Goal: Find specific page/section: Find specific page/section

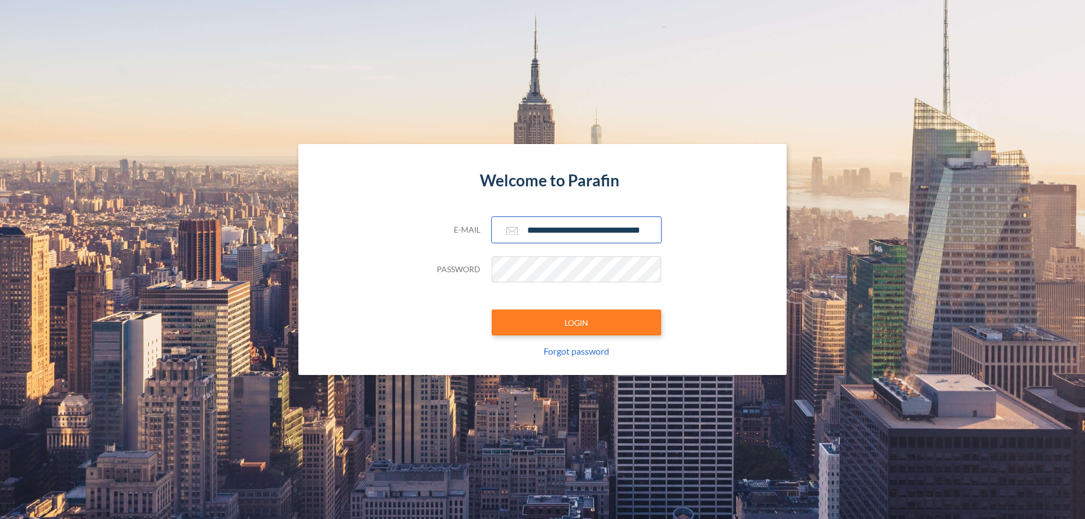
type input "**********"
click at [577, 323] on button "LOGIN" at bounding box center [577, 323] width 170 height 26
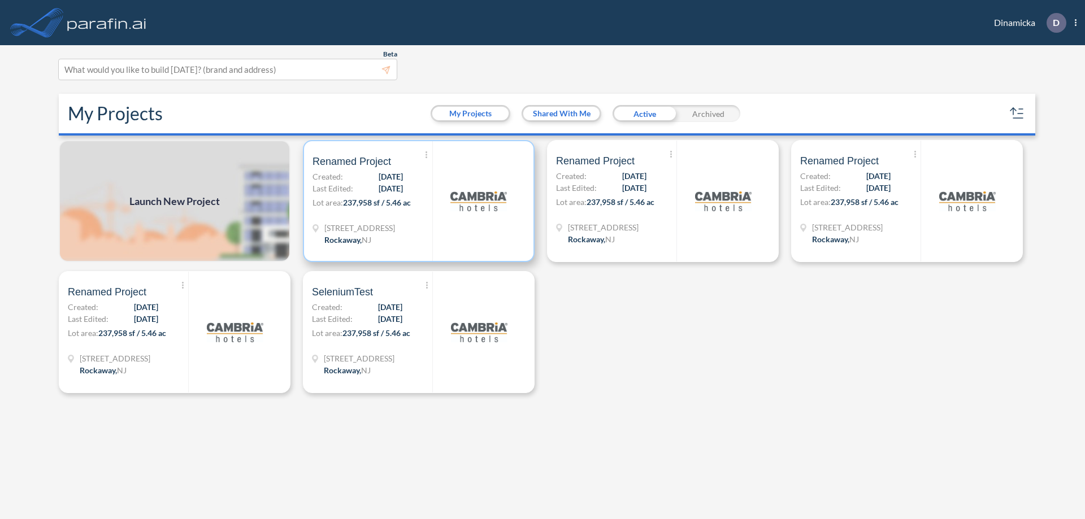
scroll to position [3, 0]
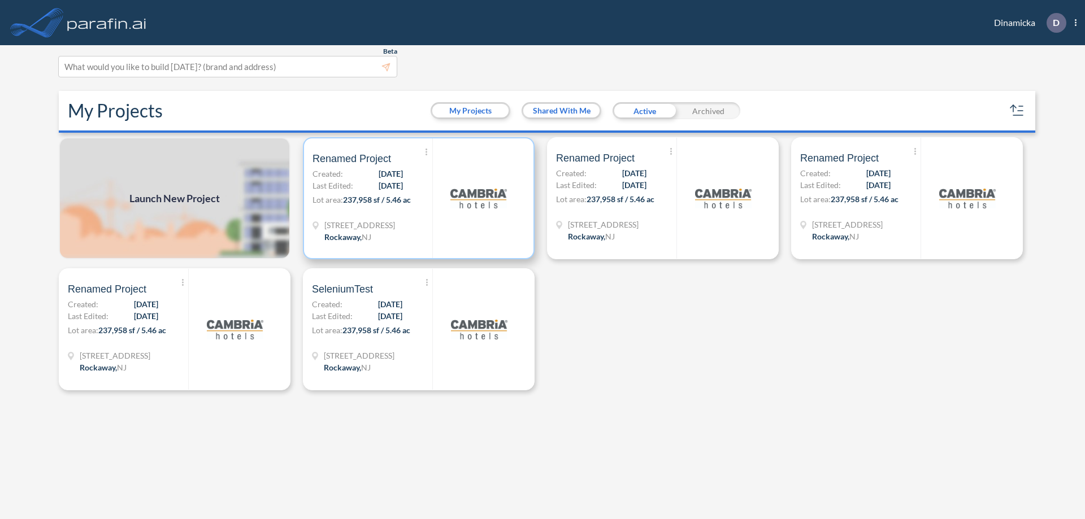
click at [419, 198] on p "Lot area: 237,958 sf / 5.46 ac" at bounding box center [373, 202] width 120 height 16
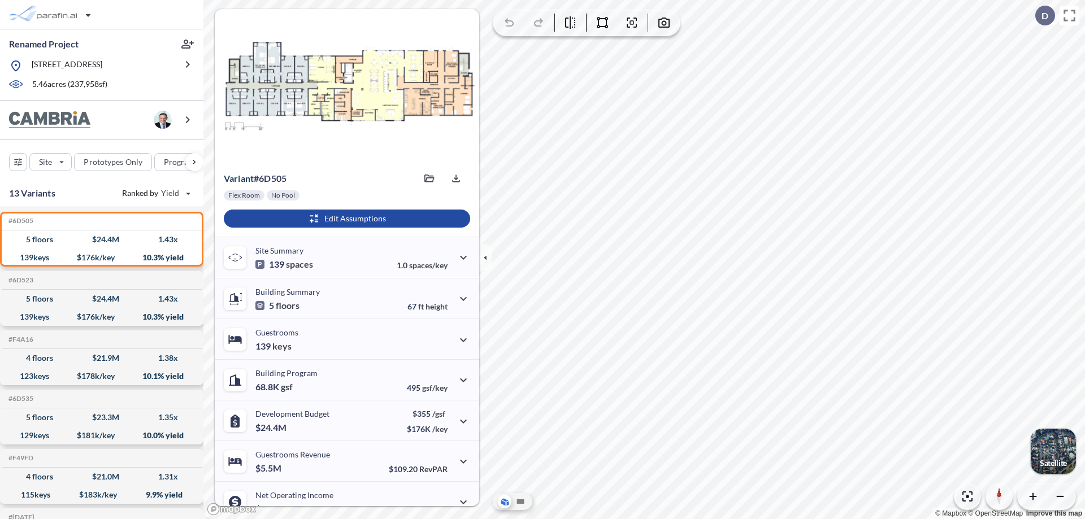
scroll to position [57, 0]
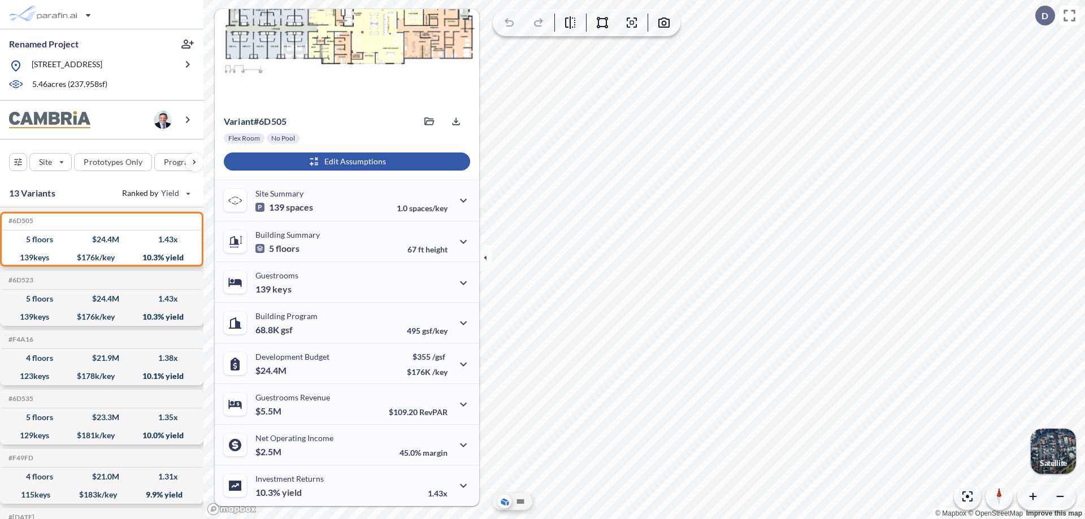
click at [345, 162] on div "button" at bounding box center [347, 162] width 246 height 18
